Goal: Entertainment & Leisure: Consume media (video, audio)

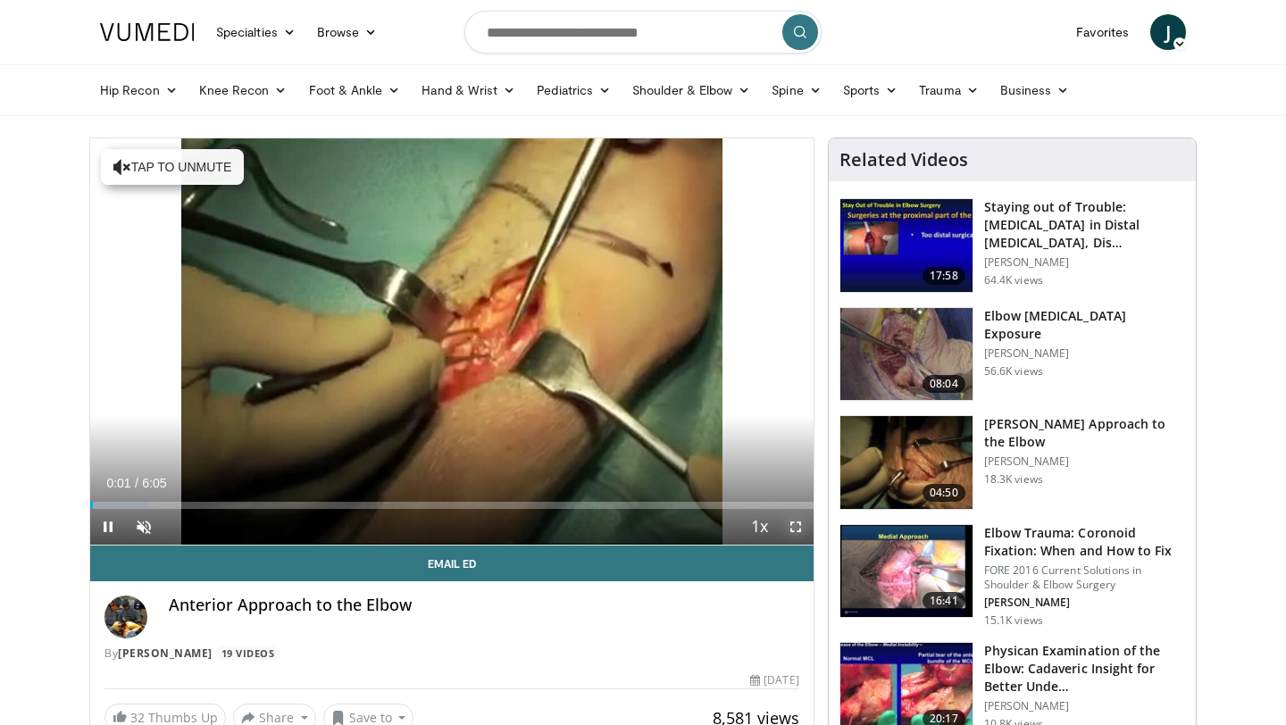
click at [798, 527] on span "Video Player" at bounding box center [796, 527] width 36 height 36
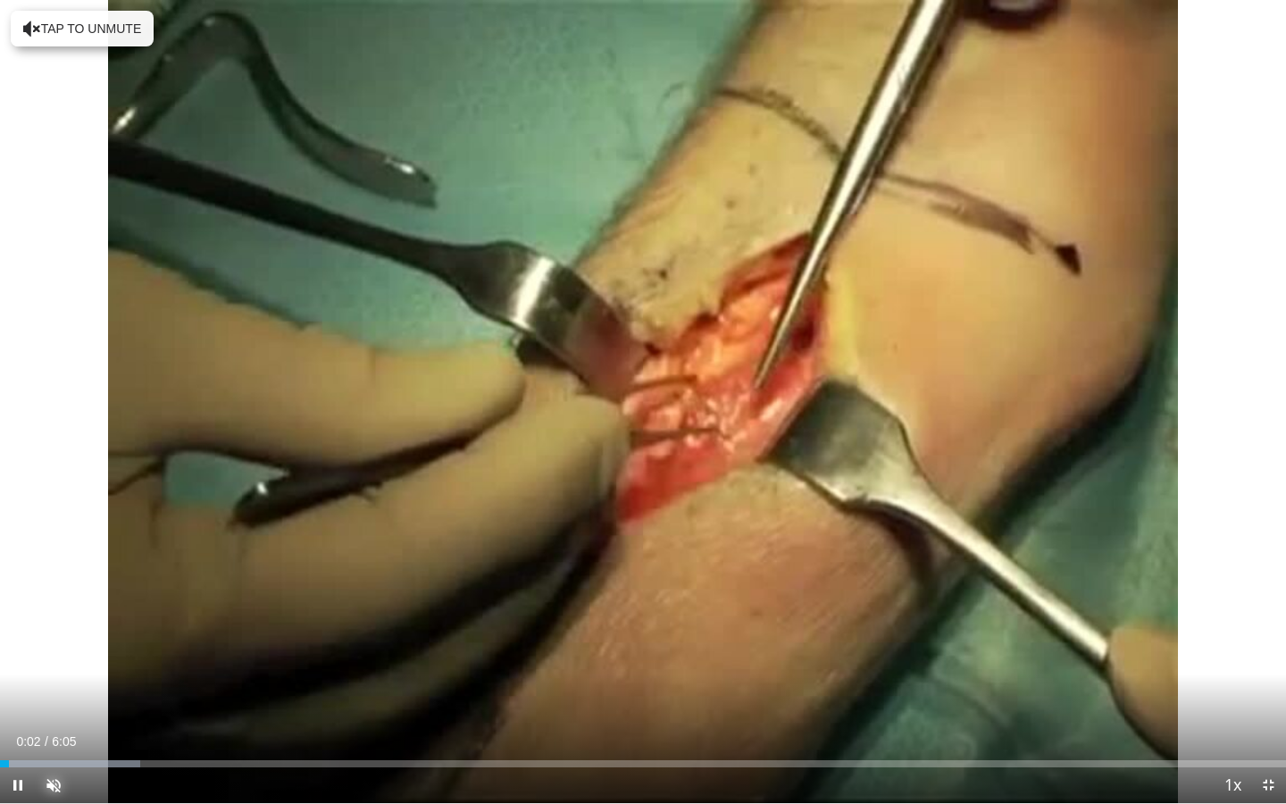
click at [50, 724] on span "Video Player" at bounding box center [54, 785] width 36 height 36
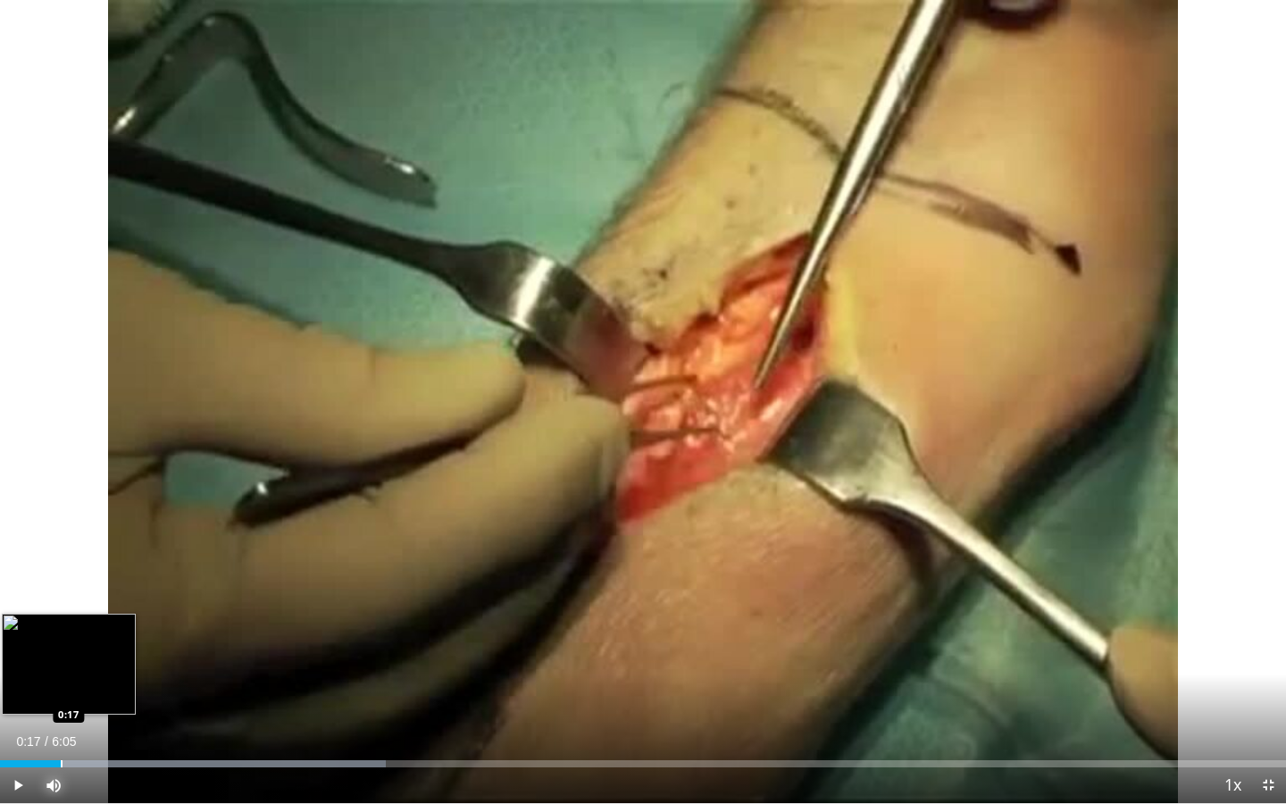
click at [61, 724] on div "Progress Bar" at bounding box center [62, 763] width 2 height 7
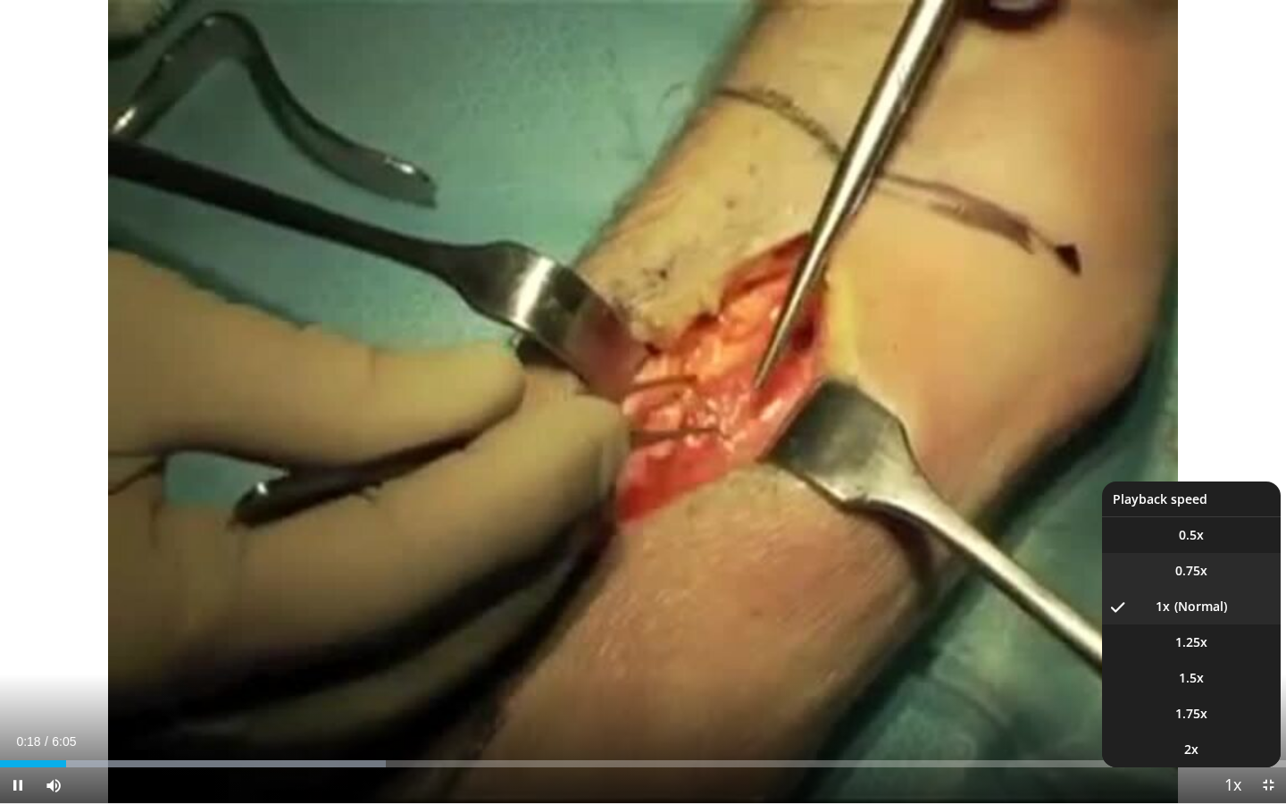
click at [1207, 576] on li "0.75x" at bounding box center [1191, 571] width 179 height 36
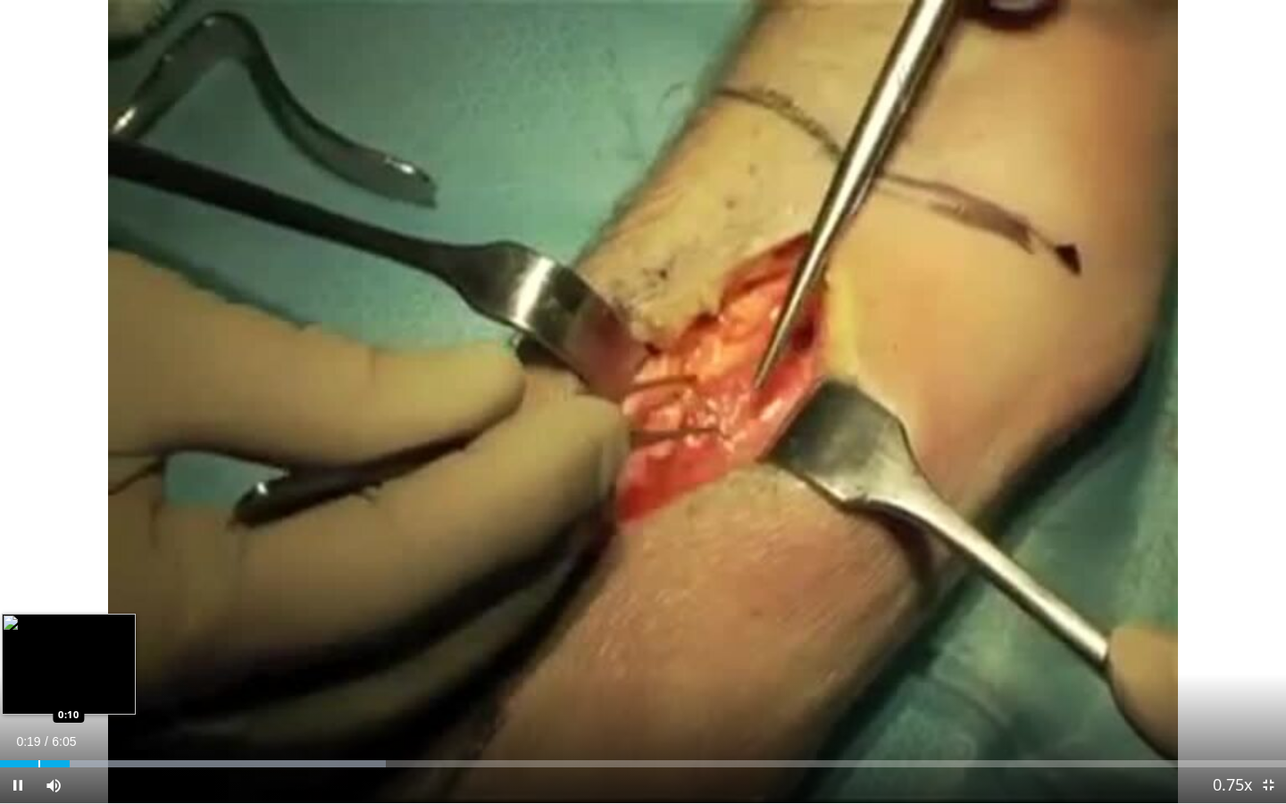
click at [38, 724] on div "Progress Bar" at bounding box center [39, 763] width 2 height 7
click at [11, 724] on div "Loaded : 30.01% 0:03 0:03" at bounding box center [643, 758] width 1286 height 17
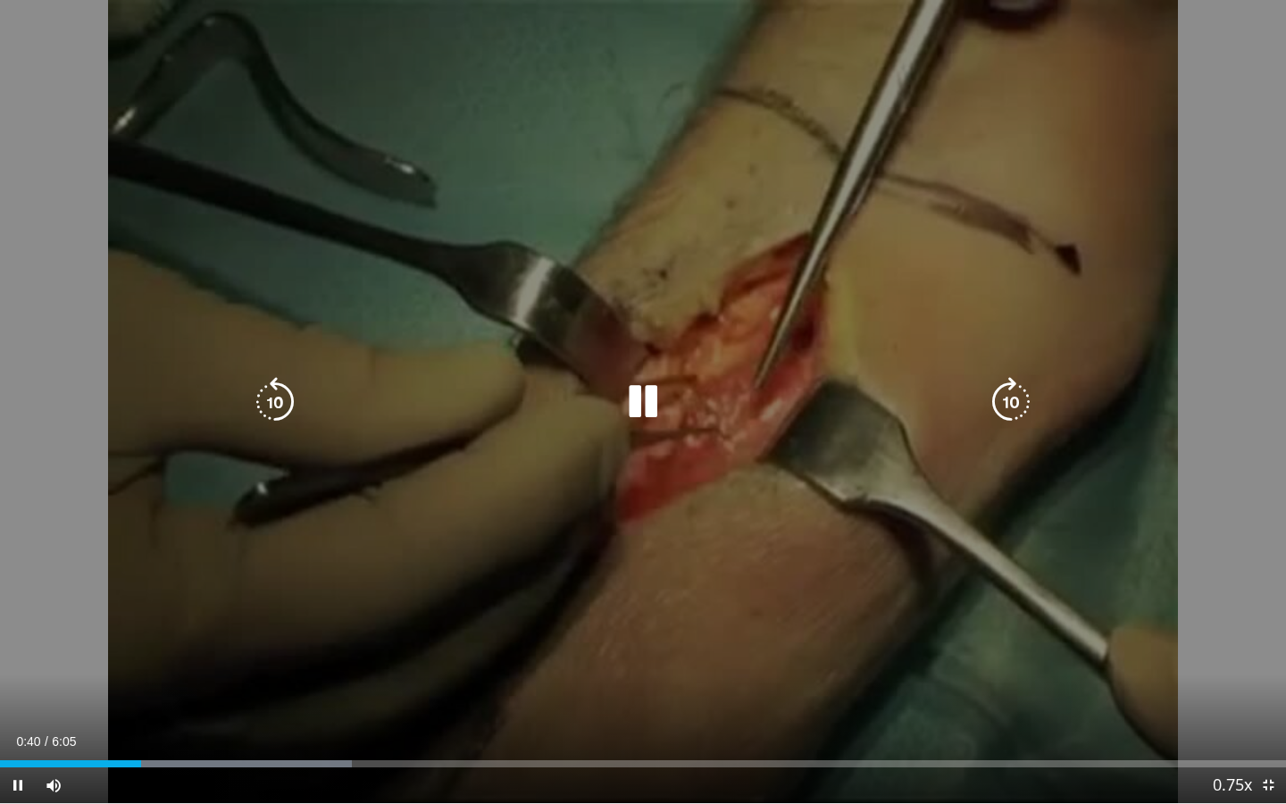
click at [285, 385] on icon "Video Player" at bounding box center [275, 402] width 50 height 50
click at [285, 386] on icon "Video Player" at bounding box center [275, 402] width 50 height 50
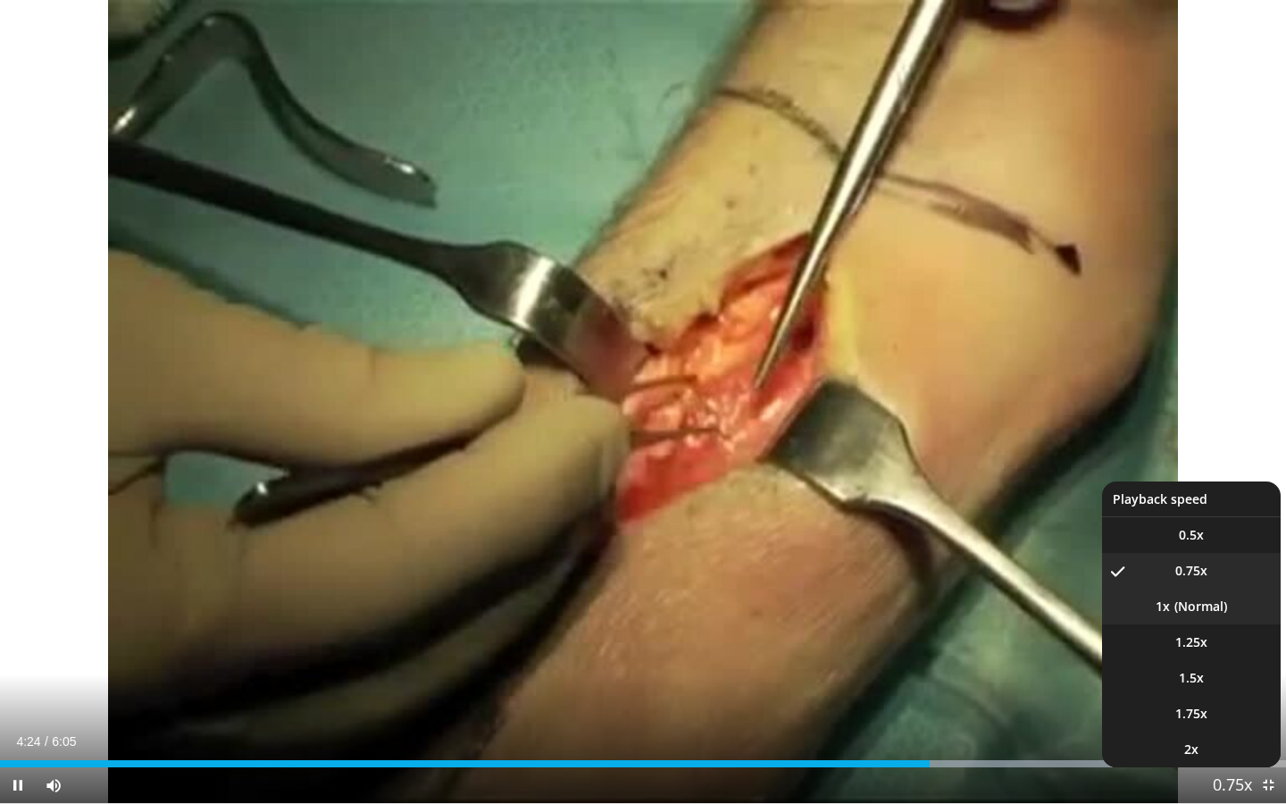
click at [1214, 614] on li "1x" at bounding box center [1191, 607] width 179 height 36
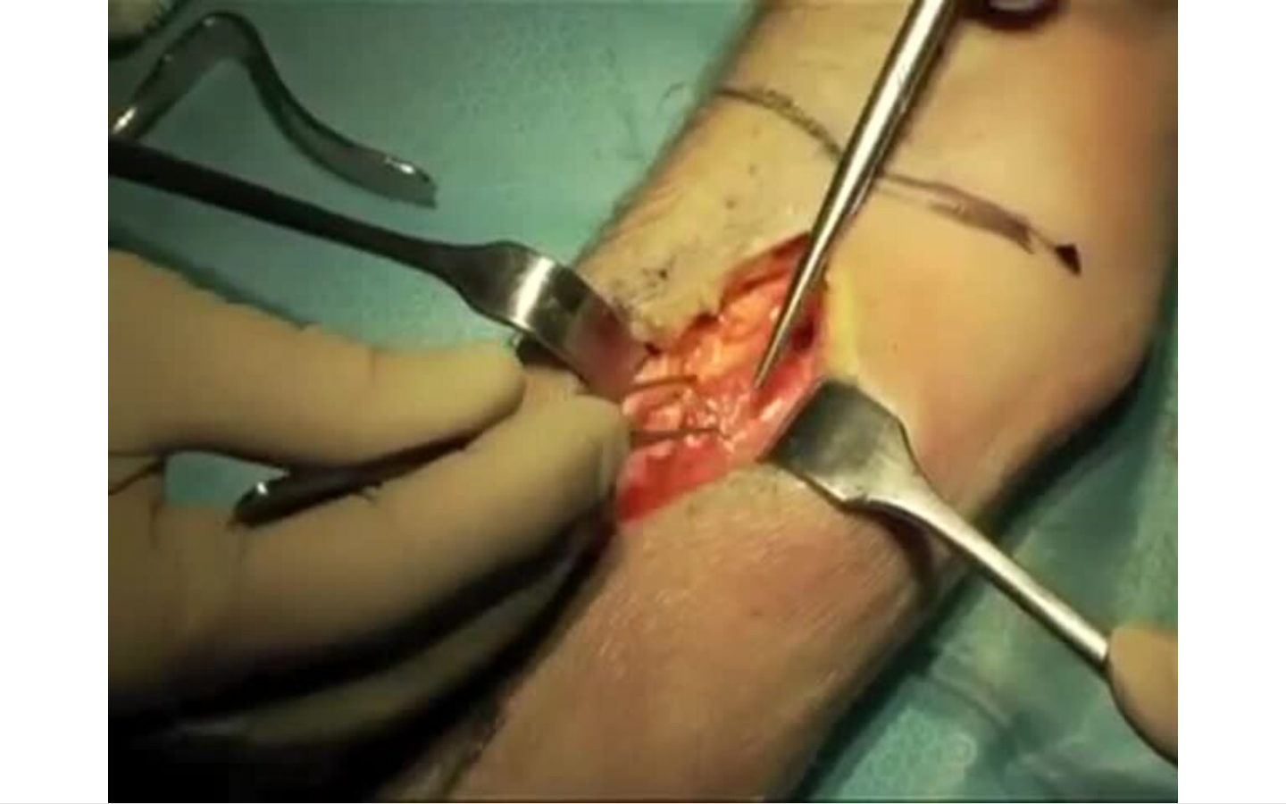
click at [1215, 724] on button "Playback Rate" at bounding box center [1233, 785] width 36 height 36
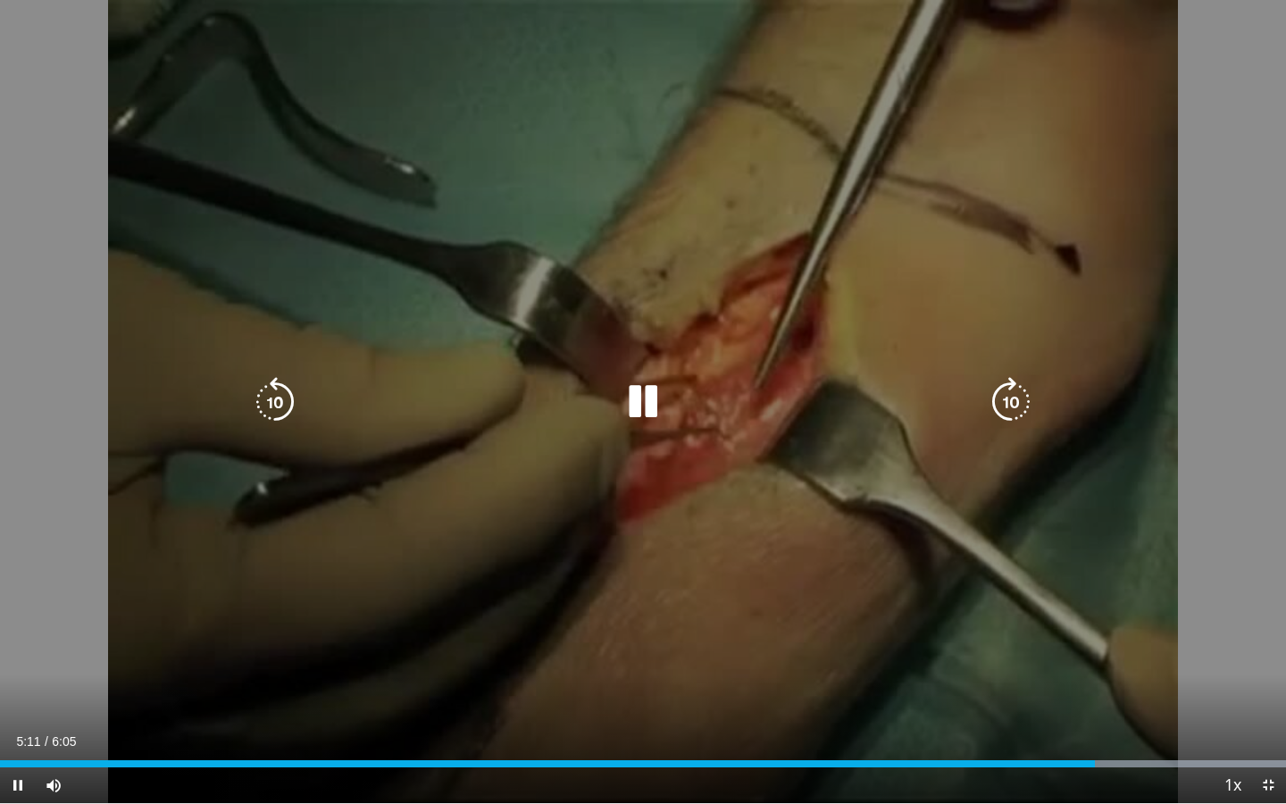
click at [834, 309] on div "40 seconds Tap to unmute" at bounding box center [643, 401] width 1286 height 803
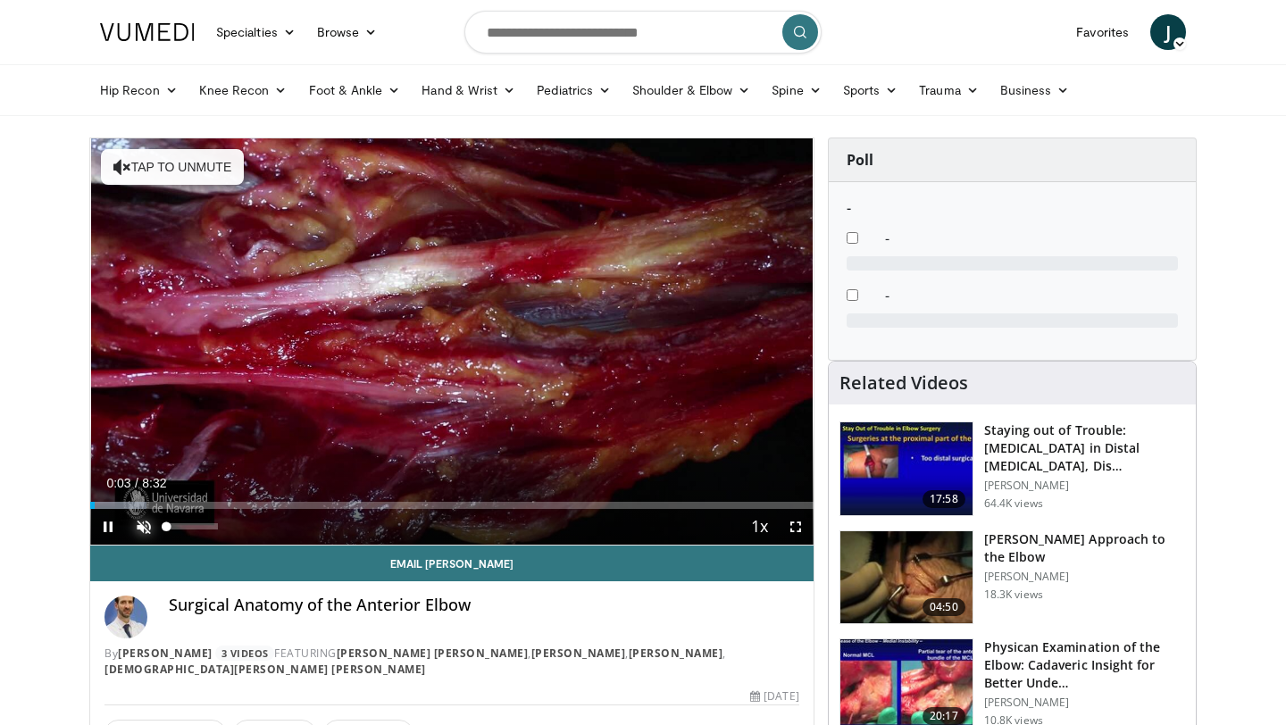
click at [138, 526] on span "Video Player" at bounding box center [144, 527] width 36 height 36
click at [789, 532] on span "Video Player" at bounding box center [796, 527] width 36 height 36
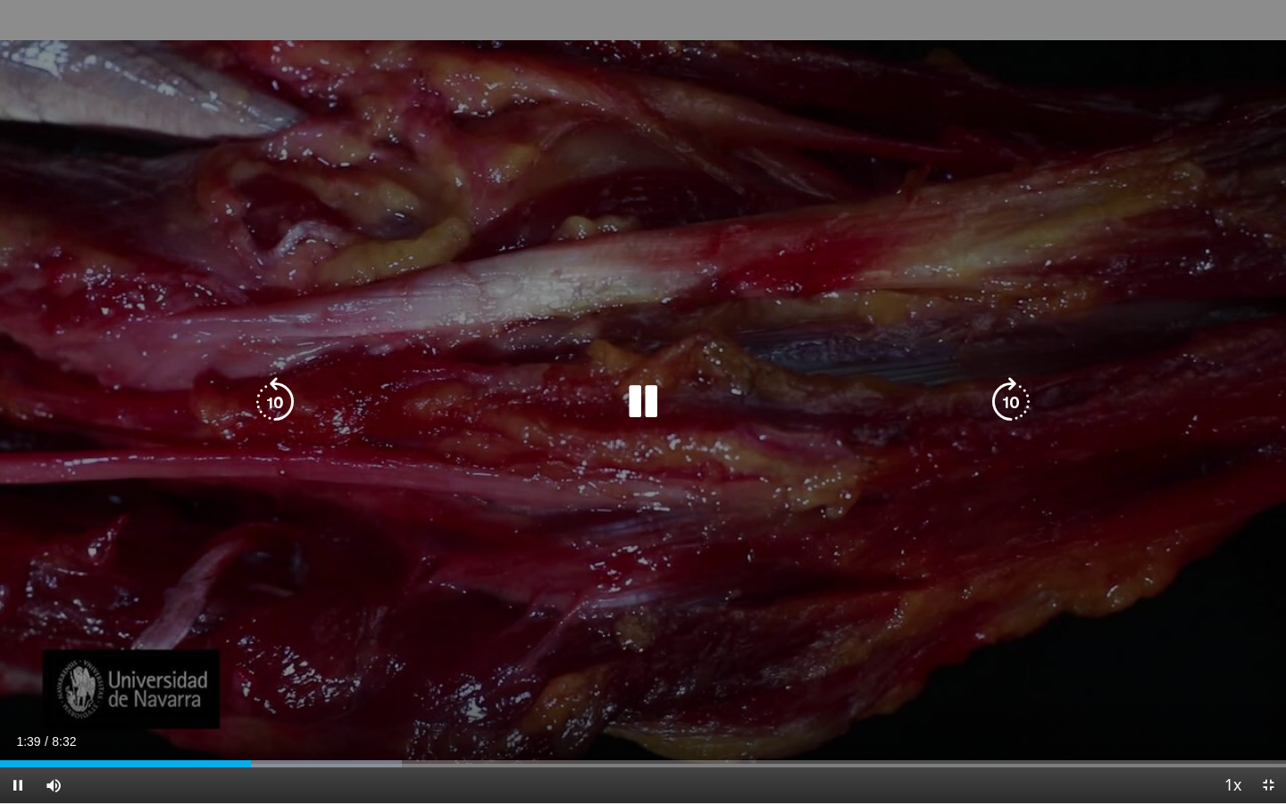
click at [651, 387] on icon "Video Player" at bounding box center [643, 402] width 50 height 50
click at [650, 387] on icon "Video Player" at bounding box center [643, 402] width 50 height 50
click at [536, 468] on div "10 seconds Tap to unmute" at bounding box center [643, 401] width 1286 height 803
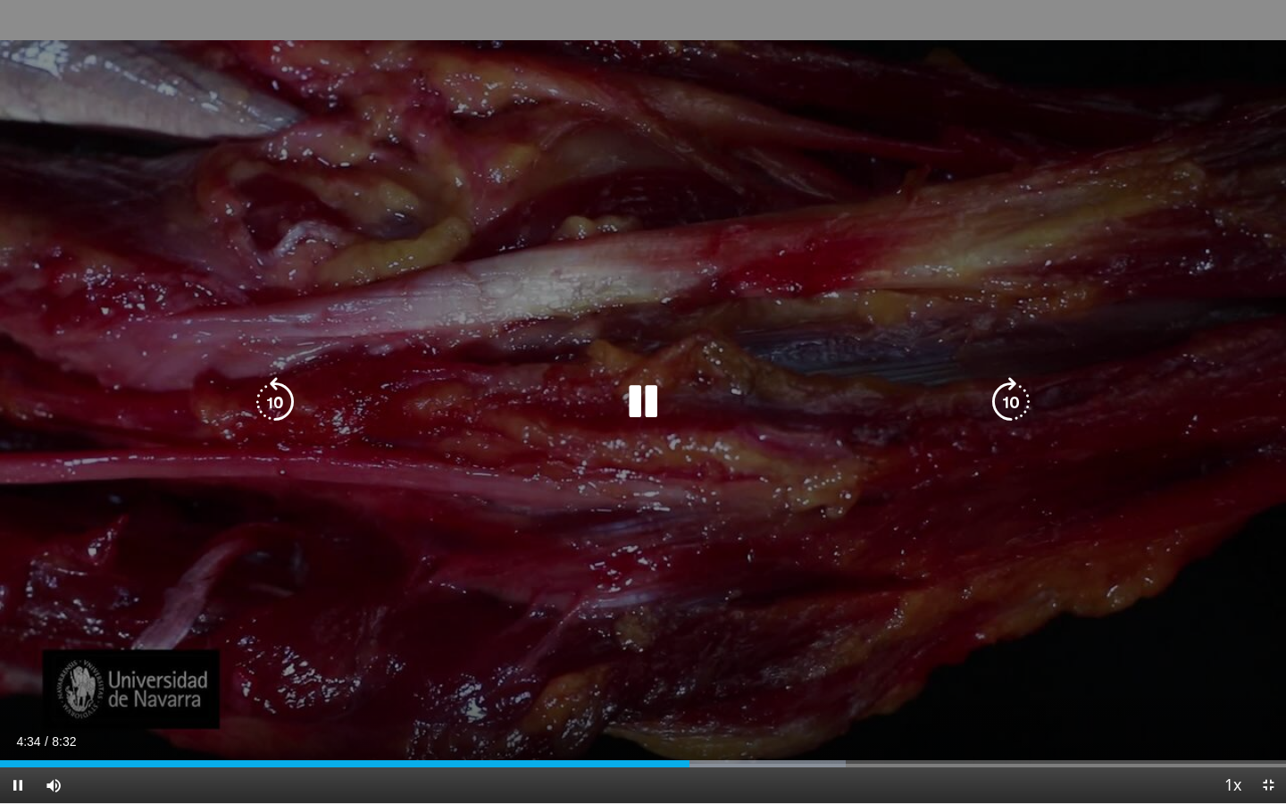
click at [1276, 503] on div "20 seconds Tap to unmute" at bounding box center [643, 401] width 1286 height 803
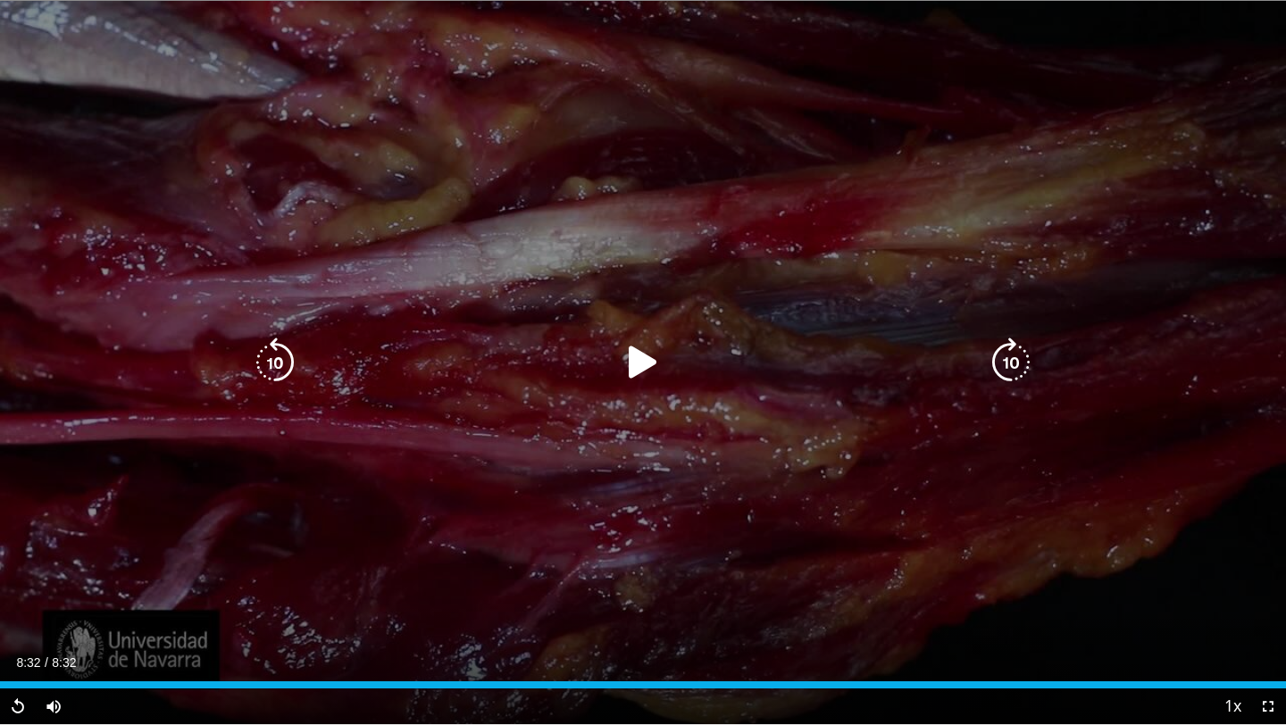
scroll to position [208, 0]
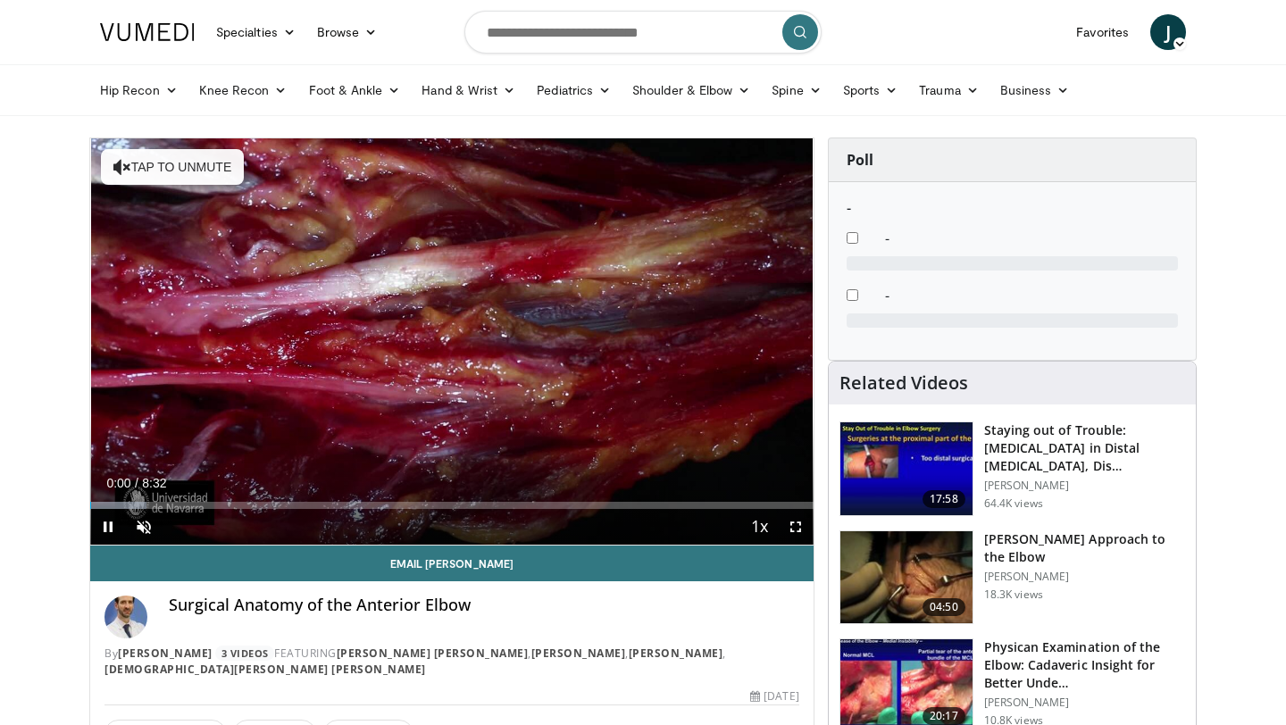
scroll to position [9, 0]
